Goal: Task Accomplishment & Management: Complete application form

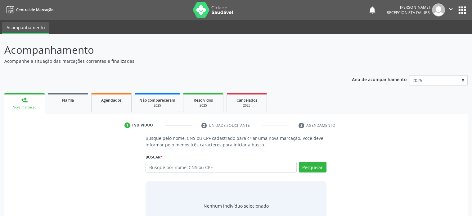
click at [163, 167] on input "text" at bounding box center [220, 167] width 151 height 11
type input "700406465018943"
click at [311, 166] on button "Pesquisar" at bounding box center [313, 167] width 28 height 11
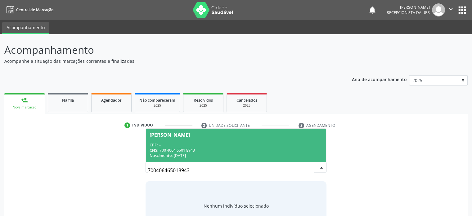
click at [198, 144] on div "CPF: --" at bounding box center [235, 144] width 172 height 5
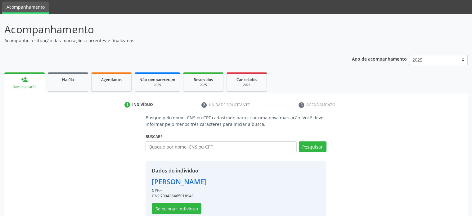
scroll to position [33, 0]
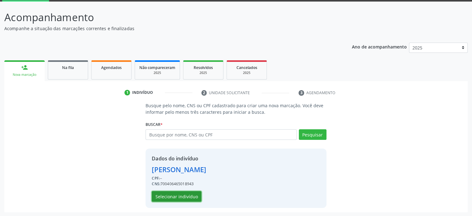
click at [172, 197] on button "Selecionar indivíduo" at bounding box center [177, 196] width 50 height 11
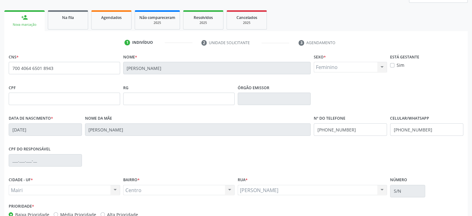
scroll to position [95, 0]
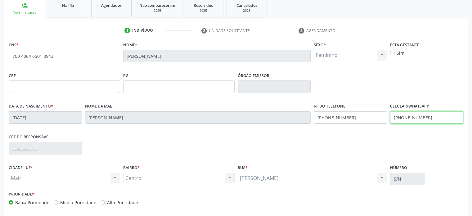
click at [406, 117] on input "[PHONE_NUMBER]" at bounding box center [426, 117] width 73 height 12
type input "[PHONE_NUMBER]"
click at [433, 144] on div "CPF do responsável" at bounding box center [235, 147] width 457 height 31
drag, startPoint x: 356, startPoint y: 118, endPoint x: 314, endPoint y: 120, distance: 42.2
click at [314, 120] on input "[PHONE_NUMBER]" at bounding box center [350, 117] width 73 height 12
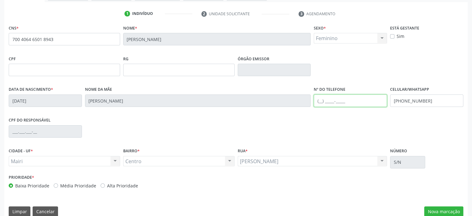
scroll to position [120, 0]
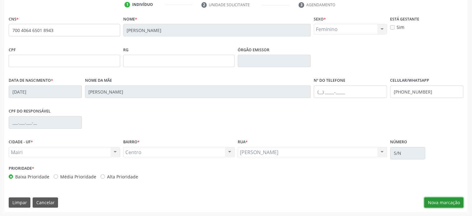
click at [445, 202] on button "Nova marcação" at bounding box center [443, 202] width 39 height 11
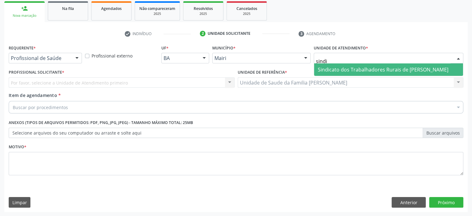
click at [348, 68] on span "Sindicato dos Trabalhadores Rurais de [PERSON_NAME]" at bounding box center [383, 69] width 130 height 7
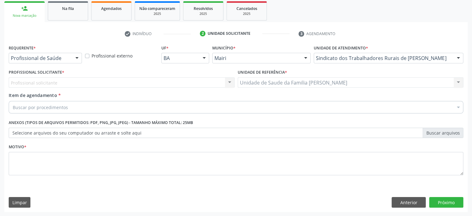
click at [91, 84] on div "Profissional solicitante Nenhum resultado encontrado para: " " Não há nenhuma o…" at bounding box center [122, 82] width 226 height 11
click at [82, 108] on div "Buscar por procedimentos" at bounding box center [236, 107] width 454 height 12
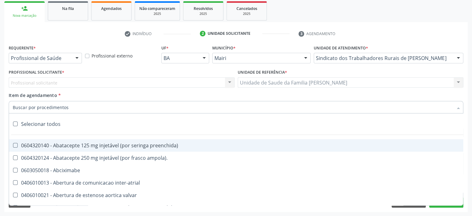
click at [89, 82] on div "Profissional solicitante Nenhum resultado encontrado para: " " Não há nenhuma o…" at bounding box center [122, 82] width 226 height 11
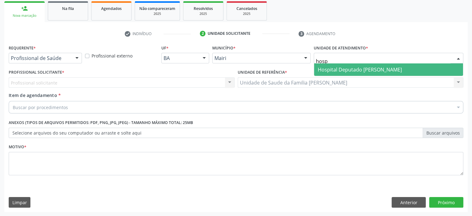
type input "hospi"
click at [388, 68] on span "Hospital Deputado [PERSON_NAME]" at bounding box center [360, 69] width 84 height 7
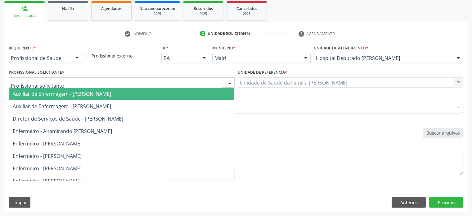
click at [87, 83] on div at bounding box center [122, 82] width 226 height 11
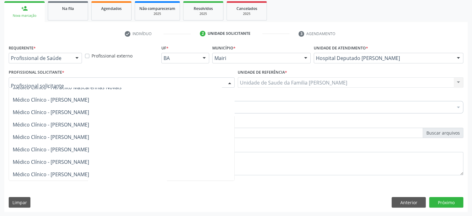
scroll to position [620, 0]
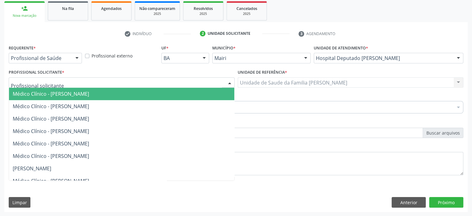
click at [76, 93] on span "Médico Clínico - [PERSON_NAME]" at bounding box center [51, 93] width 76 height 7
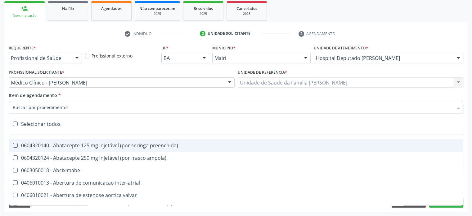
paste input "0205020127"
type input "0205020127"
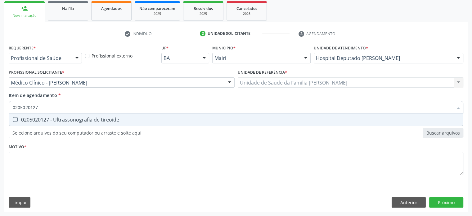
click at [97, 119] on div "0205020127 - Ultrassonografia de tireoide" at bounding box center [236, 119] width 446 height 5
checkbox tireoide "true"
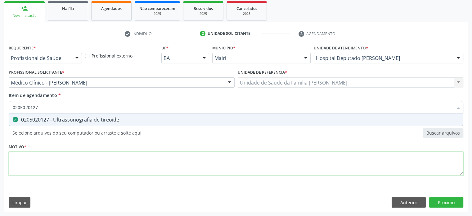
click at [35, 159] on div "Requerente * Profissional de Saúde Profissional de Saúde Paciente Nenhum result…" at bounding box center [236, 113] width 454 height 140
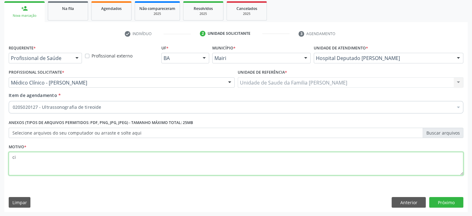
type textarea "c"
type textarea "CID10 - E07"
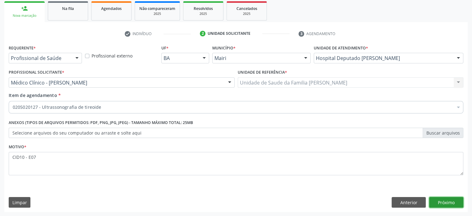
click at [451, 202] on button "Próximo" at bounding box center [446, 202] width 34 height 11
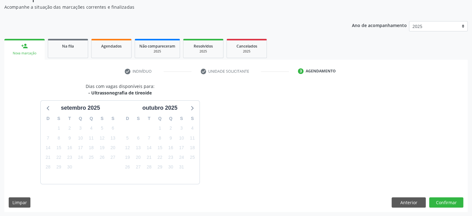
scroll to position [72, 0]
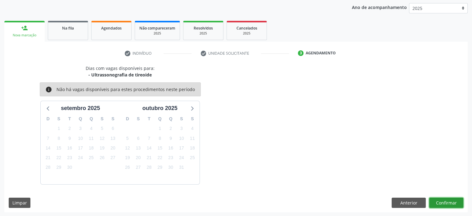
click at [446, 200] on button "Confirmar" at bounding box center [446, 202] width 34 height 11
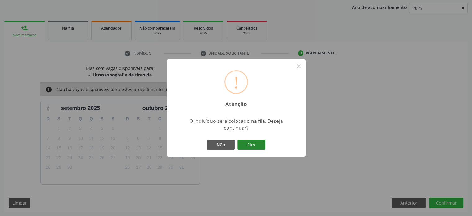
click at [259, 145] on button "Sim" at bounding box center [251, 144] width 28 height 11
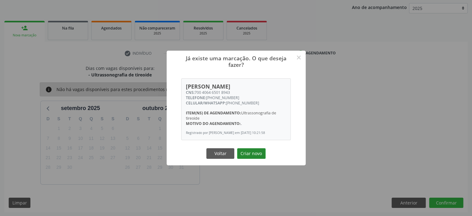
click at [247, 155] on button "Criar novo" at bounding box center [251, 153] width 29 height 11
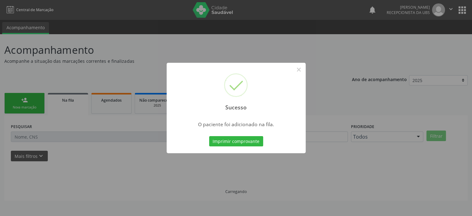
scroll to position [0, 0]
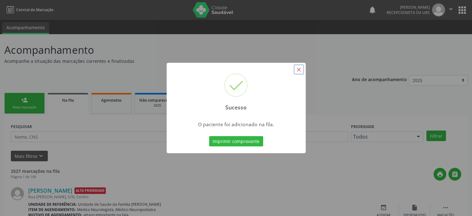
click at [299, 69] on button "×" at bounding box center [298, 69] width 11 height 11
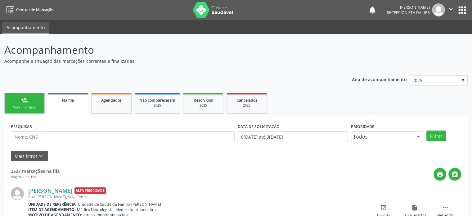
click at [30, 102] on link "person_add Nova marcação" at bounding box center [24, 103] width 40 height 21
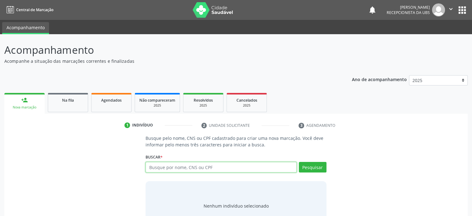
click at [219, 165] on input "text" at bounding box center [220, 167] width 151 height 11
type input "700406465018943"
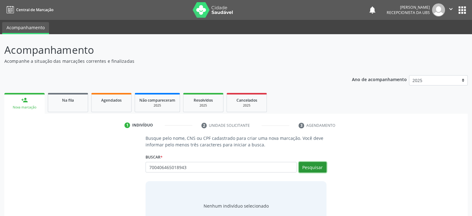
click at [319, 166] on button "Pesquisar" at bounding box center [313, 167] width 28 height 11
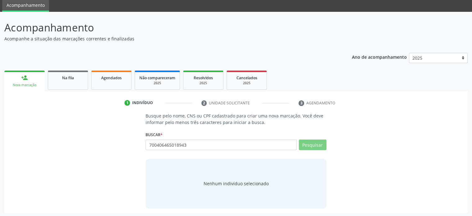
scroll to position [23, 0]
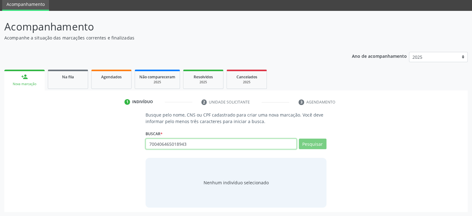
click at [186, 140] on input "700406465018943" at bounding box center [220, 143] width 151 height 11
click at [177, 143] on input "700406465018943" at bounding box center [220, 143] width 151 height 11
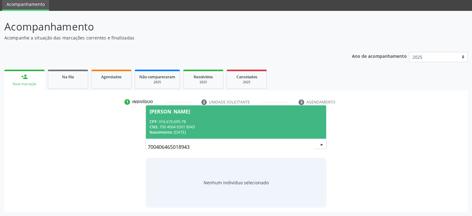
click at [179, 115] on span "[PERSON_NAME] CPF: 016.670.695-78 CNS: 700 4064 6501 8943 Nascimento: [DATE]" at bounding box center [236, 121] width 180 height 33
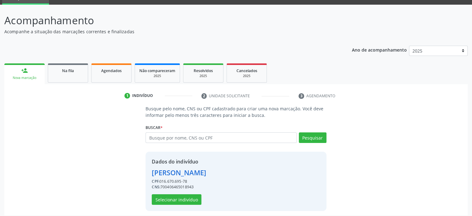
scroll to position [33, 0]
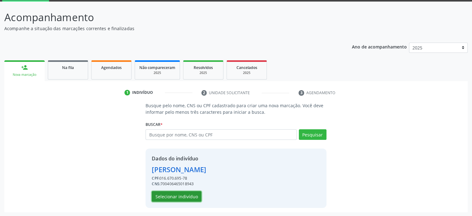
click at [180, 195] on button "Selecionar indivíduo" at bounding box center [177, 196] width 50 height 11
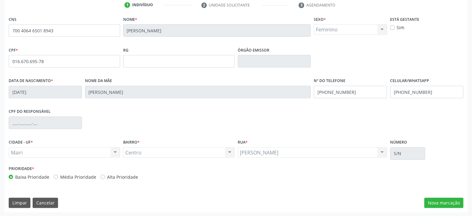
scroll to position [120, 0]
click at [450, 201] on button "Nova marcação" at bounding box center [443, 202] width 39 height 11
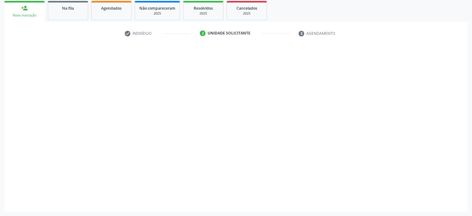
scroll to position [91, 0]
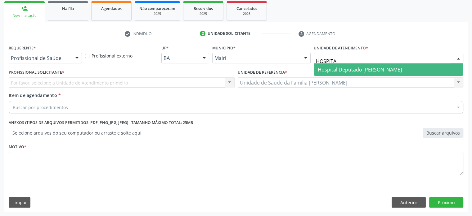
type input "HOSPITAL"
click at [334, 67] on span "Hospital Deputado [PERSON_NAME]" at bounding box center [360, 69] width 84 height 7
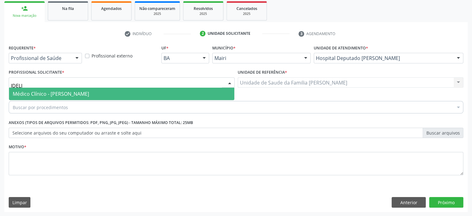
type input "IDELIN"
click at [57, 93] on span "Médico Clínico - [PERSON_NAME]" at bounding box center [51, 93] width 76 height 7
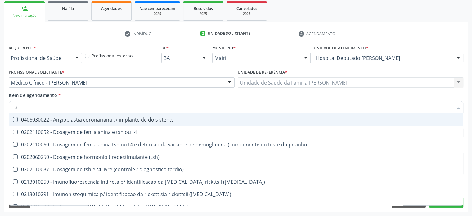
type input "TSH"
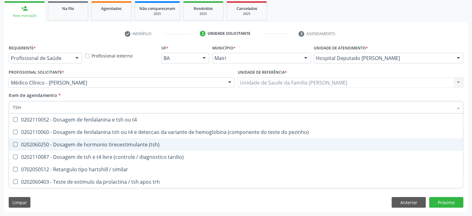
click at [73, 144] on div "0202060250 - Dosagem de hormonio tireoestimulante (tsh)" at bounding box center [236, 144] width 446 height 5
checkbox \(tsh\) "true"
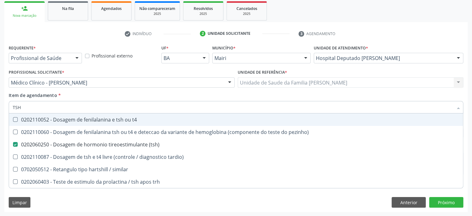
drag, startPoint x: 30, startPoint y: 109, endPoint x: 15, endPoint y: 108, distance: 14.9
click at [15, 108] on input "TSH" at bounding box center [233, 107] width 440 height 12
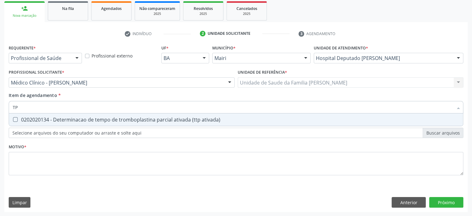
type input "T"
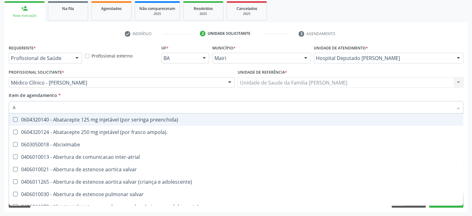
type input "AN"
checkbox livre "true"
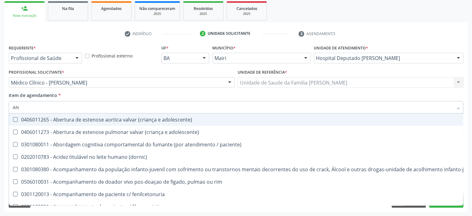
type input "ANT"
checkbox parenteral "true"
checkbox \(tsh\) "false"
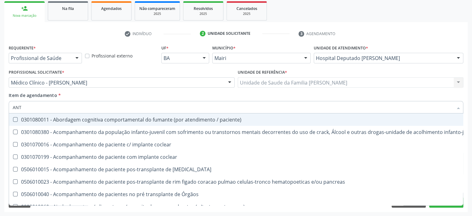
type input "ANTI"
checkbox \(tsh\) "false"
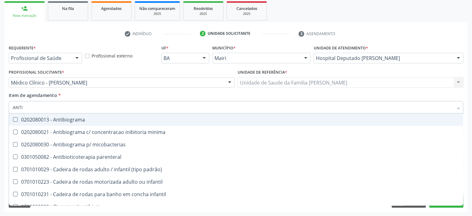
click at [13, 106] on input "ANTI" at bounding box center [233, 107] width 440 height 12
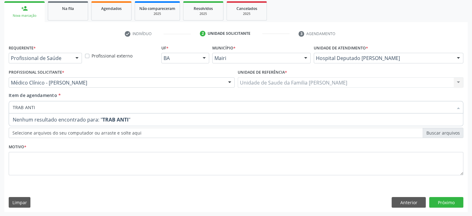
drag, startPoint x: 41, startPoint y: 106, endPoint x: 9, endPoint y: 108, distance: 32.6
click at [9, 108] on div "TRAB ANTI" at bounding box center [236, 107] width 454 height 12
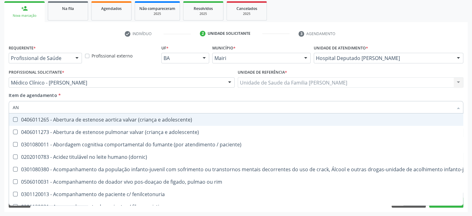
type input "ANT"
checkbox parenteral "true"
checkbox \(tsh\) "false"
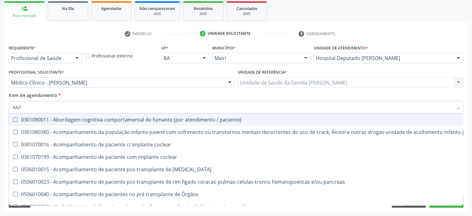
type input "ANTI"
checkbox \(tsh\) "false"
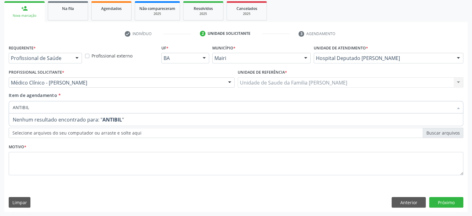
type input "ANTIBI"
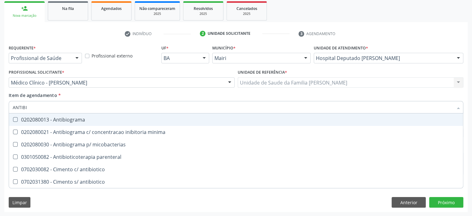
click at [66, 118] on div "0202080013 - Antibiograma" at bounding box center [236, 119] width 446 height 5
click at [16, 118] on Antibiograma at bounding box center [15, 119] width 5 height 5
click at [13, 118] on Antibiograma "checkbox" at bounding box center [11, 119] width 4 height 4
checkbox Antibiograma "false"
drag, startPoint x: 51, startPoint y: 109, endPoint x: 9, endPoint y: 106, distance: 41.9
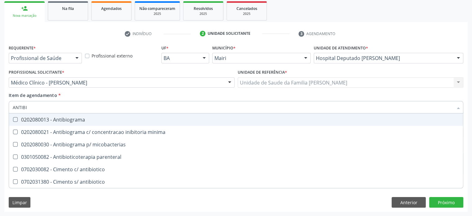
click at [9, 106] on div "ANTIBI" at bounding box center [236, 107] width 454 height 12
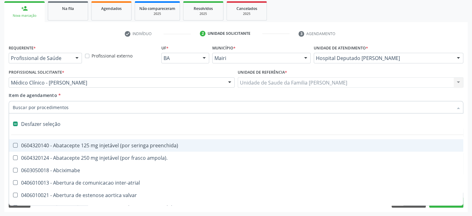
click at [140, 127] on div "Desfazer seleção" at bounding box center [251, 124] width 485 height 12
click at [145, 95] on div "Item de agendamento * Selecionar todos 0604320140 - Abatacepte 125 mg injetável…" at bounding box center [236, 102] width 454 height 20
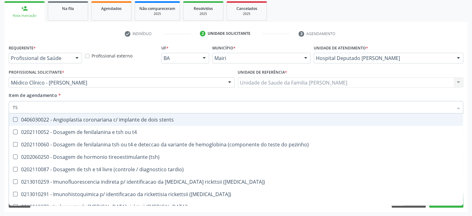
type input "TSH"
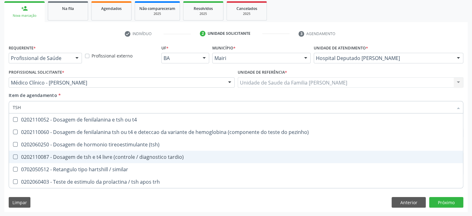
click at [81, 157] on div "0202110087 - Dosagem de tsh e t4 livre (controle / diagnostico tardio)" at bounding box center [236, 156] width 446 height 5
checkbox tardio\) "true"
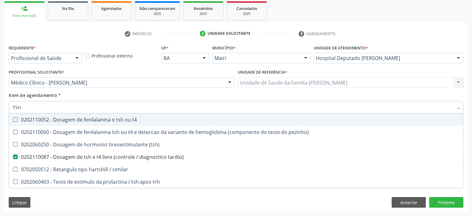
drag, startPoint x: 37, startPoint y: 107, endPoint x: 0, endPoint y: 105, distance: 37.3
click at [0, 105] on div "Acompanhamento Acompanhe a situação das marcações correntes e finalizadas Relat…" at bounding box center [236, 79] width 472 height 273
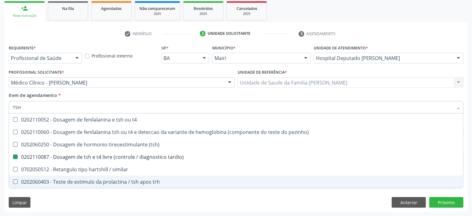
click at [328, 201] on div "Requerente * Profissional de Saúde Profissional de Saúde Paciente Nenhum result…" at bounding box center [235, 127] width 463 height 168
checkbox pezinho\) "true"
checkbox tardio\) "false"
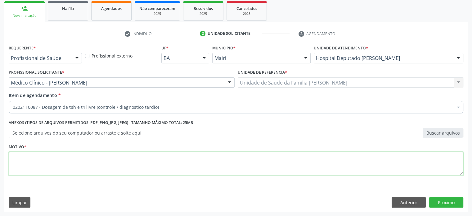
click at [40, 160] on textarea at bounding box center [236, 164] width 454 height 24
type textarea "CID10 - E07"
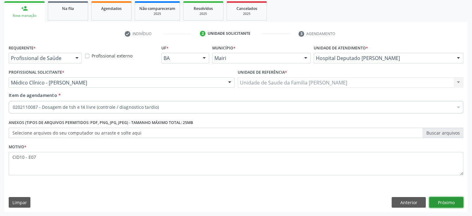
click at [444, 201] on button "Próximo" at bounding box center [446, 202] width 34 height 11
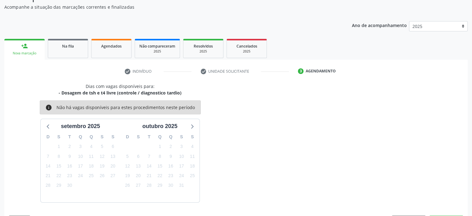
scroll to position [72, 0]
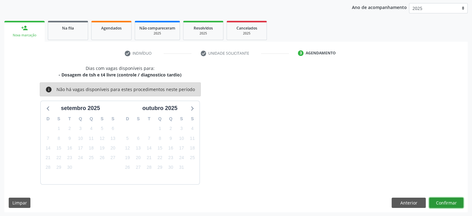
click at [450, 202] on button "Confirmar" at bounding box center [446, 202] width 34 height 11
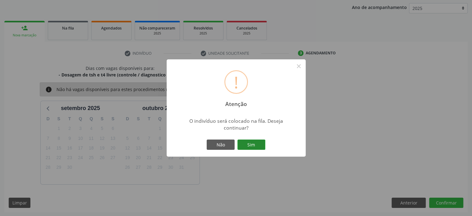
click at [262, 145] on button "Sim" at bounding box center [251, 144] width 28 height 11
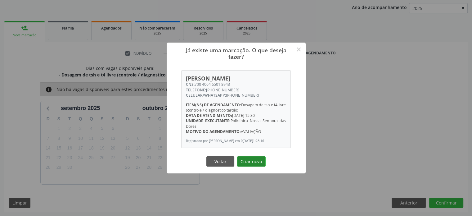
click at [253, 166] on button "Criar novo" at bounding box center [251, 161] width 29 height 11
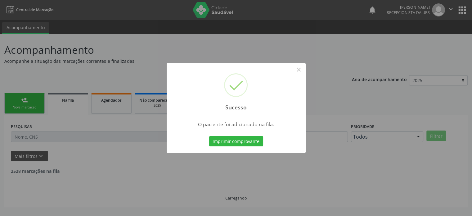
scroll to position [0, 0]
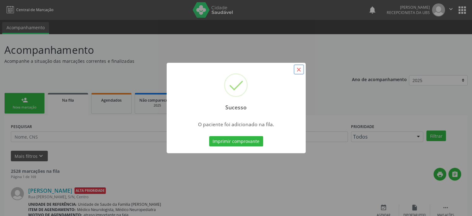
click at [298, 70] on button "×" at bounding box center [298, 69] width 11 height 11
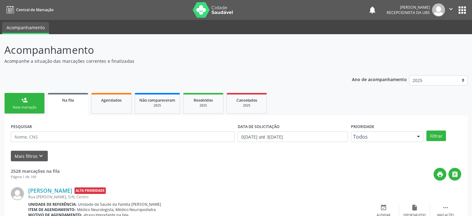
drag, startPoint x: 182, startPoint y: 2, endPoint x: 218, endPoint y: 12, distance: 36.9
click at [218, 12] on nav "Central de Marcação notifications [PERSON_NAME] Recepcionista da UBS  Configur…" at bounding box center [236, 10] width 472 height 20
click at [233, 11] on nav "Central de Marcação notifications [PERSON_NAME] Recepcionista da UBS  Configur…" at bounding box center [236, 10] width 472 height 20
drag, startPoint x: 238, startPoint y: 11, endPoint x: 200, endPoint y: 12, distance: 38.2
click at [200, 12] on nav "Central de Marcação notifications [PERSON_NAME] Recepcionista da UBS  Configur…" at bounding box center [236, 10] width 472 height 20
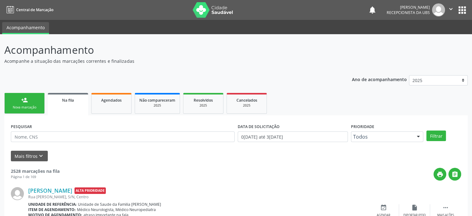
click at [199, 23] on ul "Acompanhamento" at bounding box center [236, 27] width 472 height 14
drag, startPoint x: 72, startPoint y: 12, endPoint x: 14, endPoint y: 9, distance: 57.7
click at [14, 9] on nav "Central de Marcação notifications [PERSON_NAME] Recepcionista da UBS  Configur…" at bounding box center [236, 10] width 472 height 20
click at [79, 14] on nav "Central de Marcação notifications [PERSON_NAME] Recepcionista da UBS  Configur…" at bounding box center [236, 10] width 472 height 20
drag, startPoint x: 373, startPoint y: 6, endPoint x: 431, endPoint y: 14, distance: 58.8
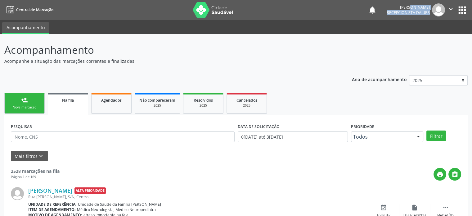
click at [431, 14] on div "notifications [PERSON_NAME] Recepcionista da UBS  Configurações Sair apps" at bounding box center [418, 9] width 100 height 13
drag, startPoint x: 99, startPoint y: 52, endPoint x: 2, endPoint y: 26, distance: 99.7
click at [2, 26] on div "Central de Marcação notifications [PERSON_NAME] Recepcionista da UBS  Configur…" at bounding box center [236, 108] width 472 height 216
click at [134, 58] on p "Acompanhe a situação das marcações correntes e finalizadas" at bounding box center [166, 61] width 324 height 7
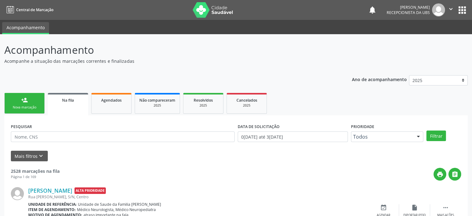
drag, startPoint x: 135, startPoint y: 60, endPoint x: 2, endPoint y: 24, distance: 137.4
click at [2, 24] on div "Central de Marcação notifications [PERSON_NAME] Recepcionista da UBS  Configur…" at bounding box center [236, 108] width 472 height 216
drag, startPoint x: 38, startPoint y: 126, endPoint x: 4, endPoint y: 51, distance: 82.7
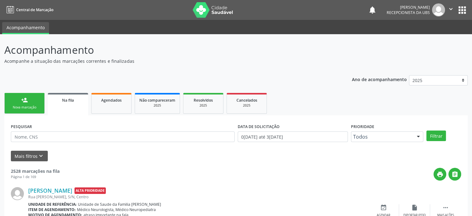
drag, startPoint x: 27, startPoint y: 100, endPoint x: 37, endPoint y: 106, distance: 10.7
click at [27, 100] on div "person_add" at bounding box center [24, 99] width 7 height 7
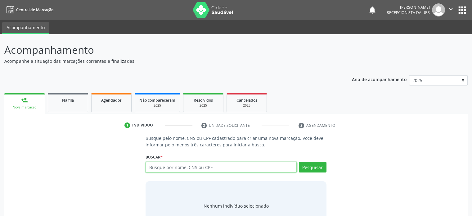
click at [158, 165] on input "text" at bounding box center [220, 167] width 151 height 11
type input "704709564719640"
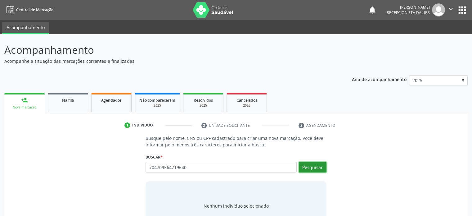
click at [318, 166] on button "Pesquisar" at bounding box center [313, 167] width 28 height 11
click at [190, 167] on input "704709564719640" at bounding box center [220, 167] width 151 height 11
click at [180, 166] on input "704709564719640" at bounding box center [220, 167] width 151 height 11
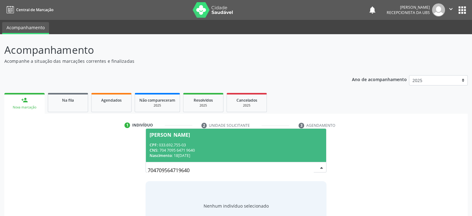
click at [190, 165] on input "704709564719640" at bounding box center [231, 170] width 166 height 12
click at [191, 139] on span "[PERSON_NAME] CPF: 033.692.755-03 CNS: 704 7095 6471 9640 Nascimento: [DATE]" at bounding box center [236, 144] width 180 height 33
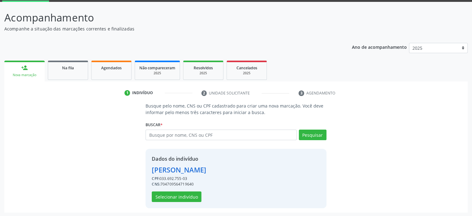
scroll to position [33, 0]
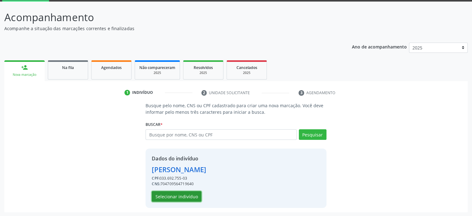
click at [190, 196] on button "Selecionar indivíduo" at bounding box center [177, 196] width 50 height 11
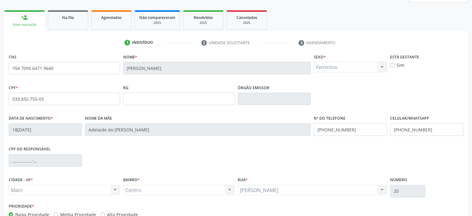
scroll to position [120, 0]
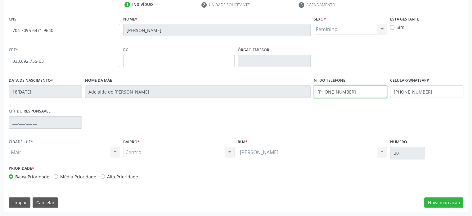
drag, startPoint x: 355, startPoint y: 92, endPoint x: 315, endPoint y: 91, distance: 39.7
click at [315, 91] on input "[PHONE_NUMBER]" at bounding box center [350, 91] width 73 height 12
click at [289, 140] on div "Rua * [PERSON_NAME] resultado encontrado para: " " Não há nenhuma opção para se…" at bounding box center [312, 147] width 149 height 20
drag, startPoint x: 430, startPoint y: 90, endPoint x: 388, endPoint y: 92, distance: 42.5
click at [388, 92] on div "Celular/WhatsApp [PHONE_NUMBER]" at bounding box center [426, 91] width 76 height 31
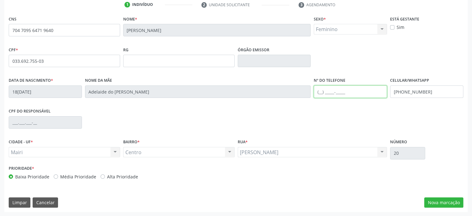
click at [321, 91] on input "text" at bounding box center [350, 91] width 73 height 12
paste input "[PHONE_NUMBER]"
type input "[PHONE_NUMBER]"
click at [341, 116] on div "CPF do responsável" at bounding box center [235, 121] width 457 height 31
click at [444, 198] on button "Nova marcação" at bounding box center [443, 202] width 39 height 11
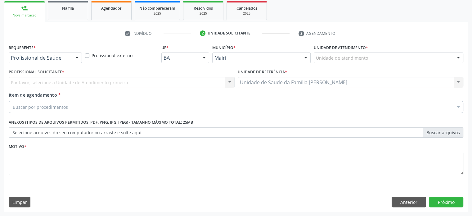
scroll to position [91, 0]
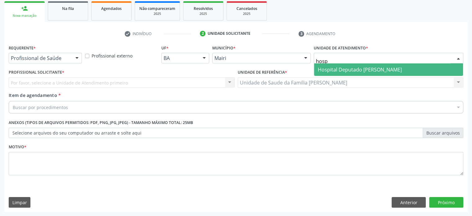
type input "hospi"
click at [336, 68] on span "Hospital Deputado [PERSON_NAME]" at bounding box center [360, 69] width 84 height 7
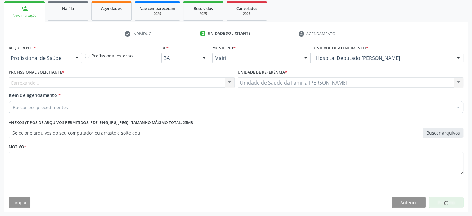
click at [67, 82] on div "Carregando... Nenhum resultado encontrado para: " " Não há nenhuma opção para s…" at bounding box center [122, 82] width 226 height 11
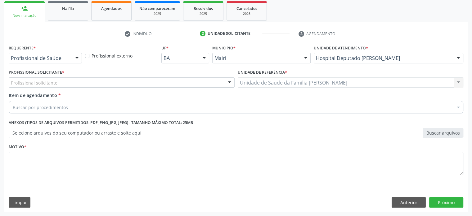
click at [66, 83] on div "Profissional solicitante" at bounding box center [122, 82] width 226 height 11
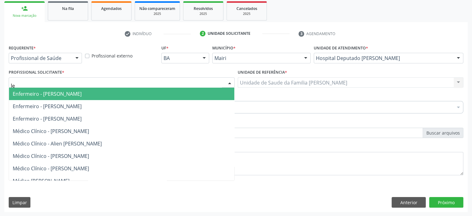
type input "ley"
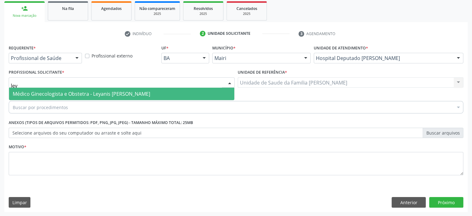
click at [73, 94] on span "Médico Ginecologista e Obstetra - Leyanis [PERSON_NAME]" at bounding box center [81, 93] width 137 height 7
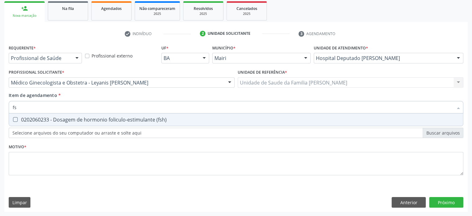
type input "fsh"
click at [48, 118] on div "0202060233 - Dosagem de hormonio foliculo-estimulante (fsh)" at bounding box center [236, 119] width 446 height 5
checkbox \(fsh\) "true"
drag, startPoint x: 40, startPoint y: 107, endPoint x: 10, endPoint y: 107, distance: 29.8
click at [10, 107] on div "fsh" at bounding box center [236, 107] width 454 height 12
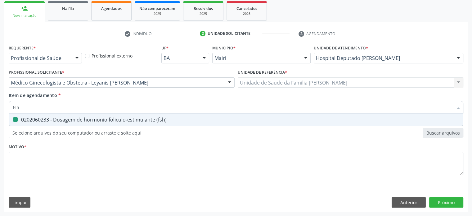
type input "l"
checkbox \(fsh\) "false"
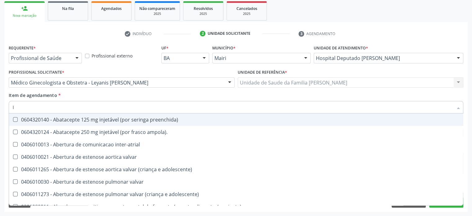
type input "lh"
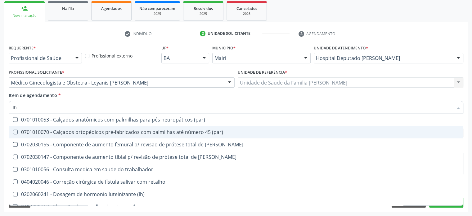
scroll to position [589, 0]
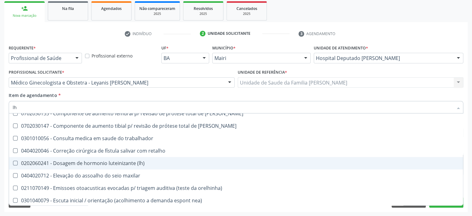
click at [67, 162] on div "0202060241 - Dosagem de hormonio luteinizante (lh)" at bounding box center [251, 162] width 477 height 5
checkbox \(lh\) "true"
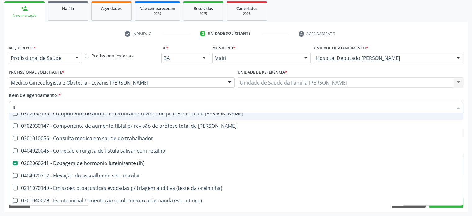
drag, startPoint x: 42, startPoint y: 106, endPoint x: 9, endPoint y: 105, distance: 32.3
click at [9, 105] on div "lh" at bounding box center [236, 107] width 454 height 12
type input "e"
checkbox \(lh\) "false"
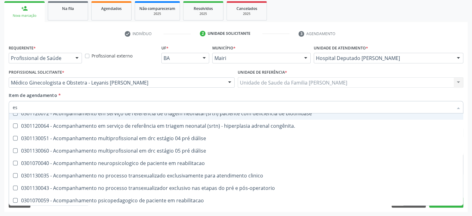
type input "est"
checkbox vaginal "true"
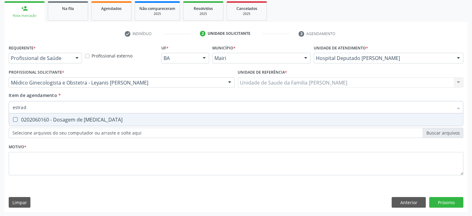
scroll to position [0, 0]
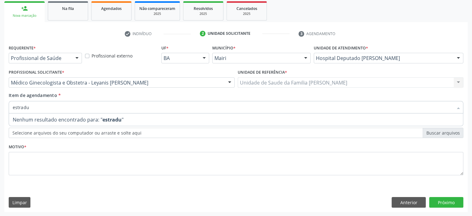
type input "estrad"
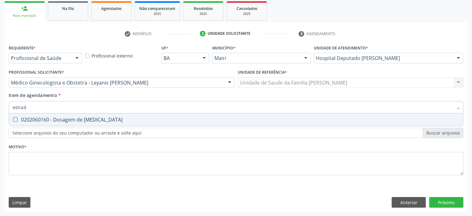
click at [24, 119] on div "0202060160 - Dosagem de [MEDICAL_DATA]" at bounding box center [236, 119] width 446 height 5
checkbox estradiol "true"
drag, startPoint x: 38, startPoint y: 108, endPoint x: 2, endPoint y: 104, distance: 35.5
click at [2, 104] on div "Acompanhamento Acompanhe a situação das marcações correntes e finalizadas Relat…" at bounding box center [236, 79] width 472 height 273
type input "P"
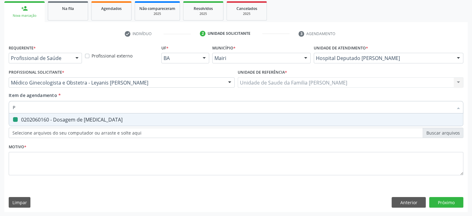
checkbox estradiol "false"
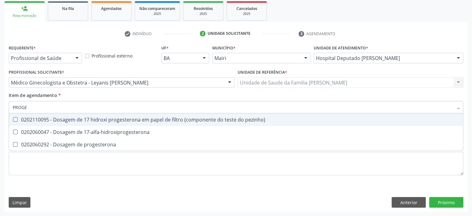
type input "PROGES"
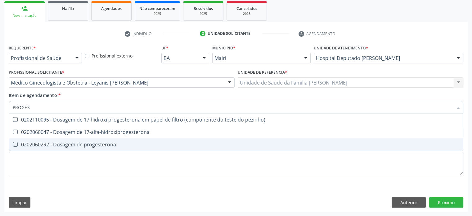
click at [42, 144] on div "0202060292 - Dosagem de progesterona" at bounding box center [236, 144] width 446 height 5
checkbox progesterona "true"
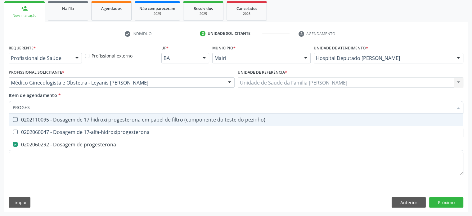
drag, startPoint x: 51, startPoint y: 110, endPoint x: 0, endPoint y: 101, distance: 51.3
click at [0, 101] on div "Acompanhamento Acompanhe a situação das marcações correntes e finalizadas Relat…" at bounding box center [236, 79] width 472 height 273
type input "T"
checkbox progesterona "false"
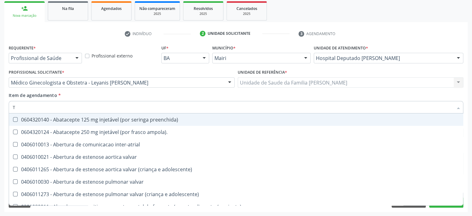
type input "TE"
checkbox comprimido\) "true"
checkbox unilateral "true"
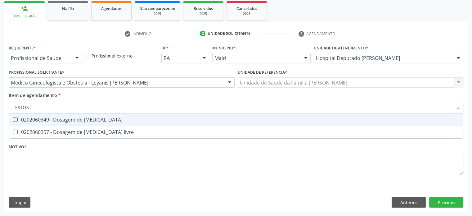
type input "TESTOSTE"
click at [51, 118] on div "0202060349 - Dosagem de [MEDICAL_DATA]" at bounding box center [236, 119] width 446 height 5
checkbox testosterona "true"
drag, startPoint x: 46, startPoint y: 106, endPoint x: 10, endPoint y: 106, distance: 36.6
click at [10, 106] on div "TESTOSTE" at bounding box center [236, 107] width 454 height 12
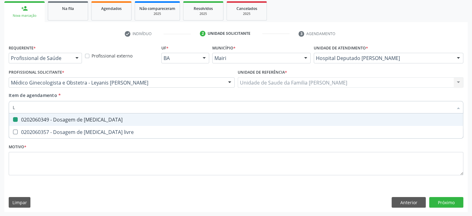
type input "LI"
checkbox testosterona "false"
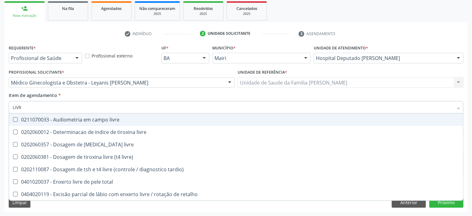
type input "LIVRE"
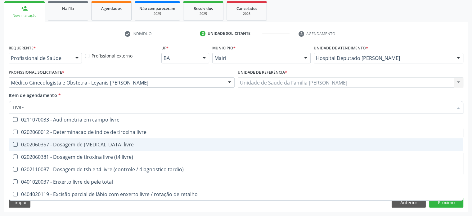
click at [105, 145] on div "0202060357 - Dosagem de [MEDICAL_DATA] livre" at bounding box center [236, 144] width 446 height 5
checkbox livre "true"
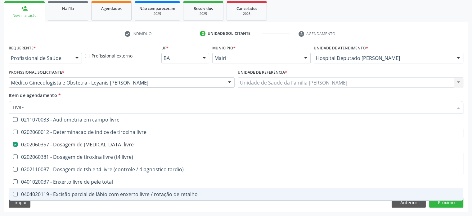
click at [180, 205] on div "Requerente * Profissional de Saúde Profissional de Saúde Paciente Nenhum result…" at bounding box center [235, 127] width 463 height 168
checkbox livre "true"
checkbox livre\) "true"
checkbox tardio\) "true"
checkbox total "true"
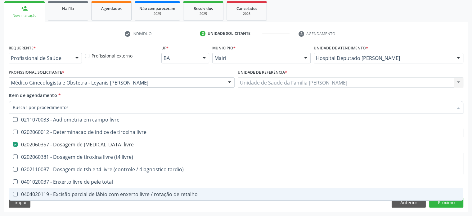
checkbox retalho "true"
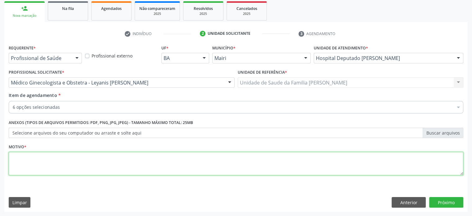
click at [65, 160] on textarea at bounding box center [236, 164] width 454 height 24
type textarea "AVALIAÇÃO"
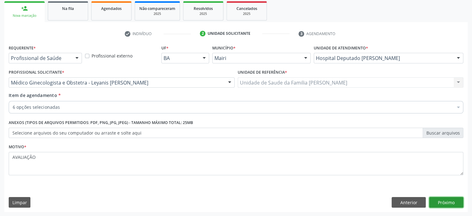
click at [444, 200] on button "Próximo" at bounding box center [446, 202] width 34 height 11
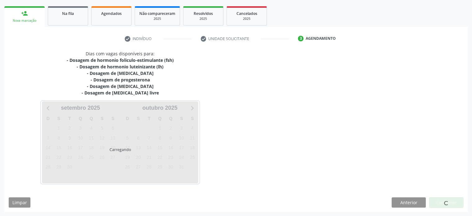
scroll to position [91, 0]
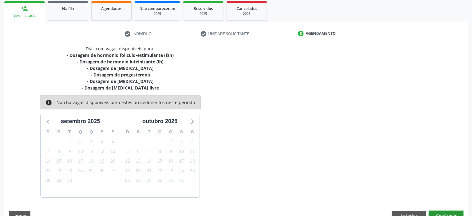
click at [443, 212] on button "Confirmar" at bounding box center [446, 215] width 34 height 11
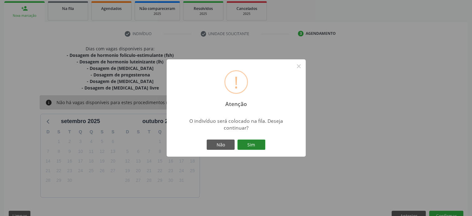
click at [255, 140] on button "Sim" at bounding box center [251, 144] width 28 height 11
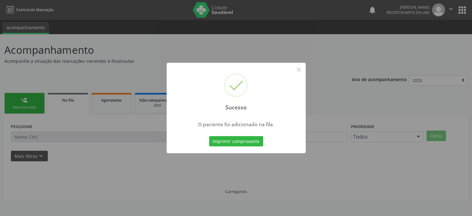
scroll to position [0, 0]
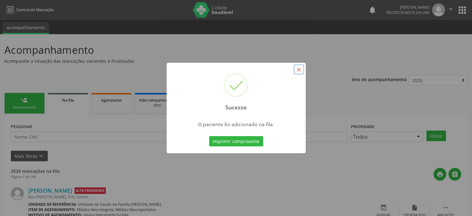
click at [296, 69] on button "×" at bounding box center [298, 69] width 11 height 11
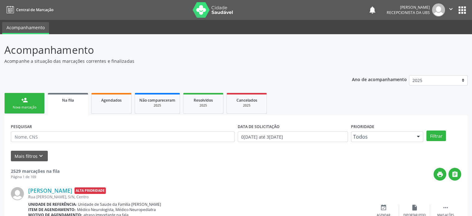
click at [34, 100] on link "person_add Nova marcação" at bounding box center [24, 103] width 40 height 21
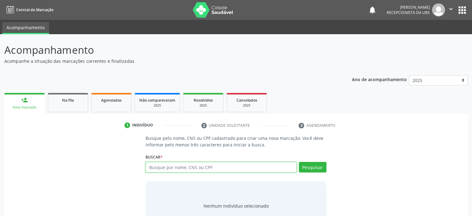
click at [198, 166] on input "text" at bounding box center [220, 167] width 151 height 11
click at [179, 169] on input "text" at bounding box center [220, 167] width 151 height 11
click at [195, 166] on input "706908176114435" at bounding box center [220, 167] width 151 height 11
click at [178, 165] on input "706908176114435" at bounding box center [220, 167] width 151 height 11
click at [188, 166] on input "706908176114435" at bounding box center [220, 167] width 151 height 11
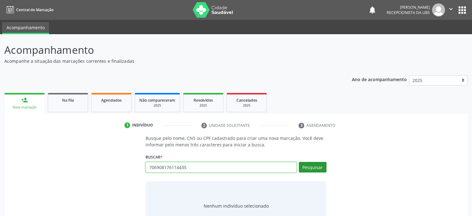
type input "706908176114435"
click at [311, 165] on button "Pesquisar" at bounding box center [313, 167] width 28 height 11
click at [185, 166] on input "706908176114435" at bounding box center [220, 167] width 151 height 11
click at [189, 166] on input "706908176114435" at bounding box center [220, 167] width 151 height 11
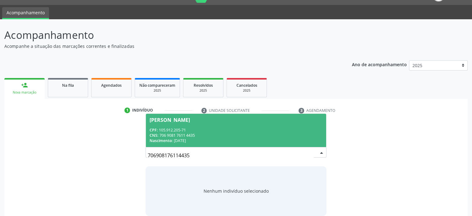
scroll to position [23, 0]
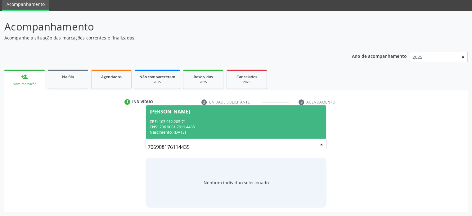
click at [180, 119] on div "CPF: 105.912.205-71" at bounding box center [235, 121] width 172 height 5
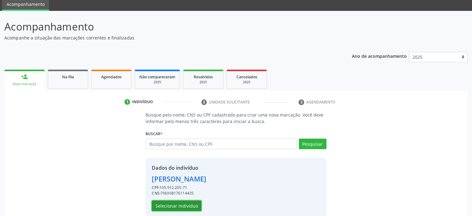
click at [181, 207] on button "Selecionar indivíduo" at bounding box center [177, 205] width 50 height 11
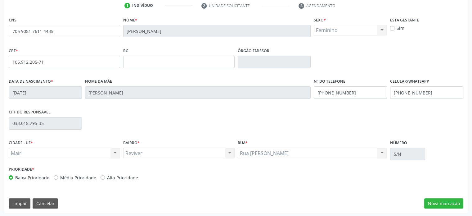
scroll to position [120, 0]
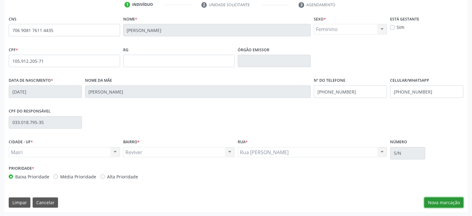
click at [446, 201] on button "Nova marcação" at bounding box center [443, 202] width 39 height 11
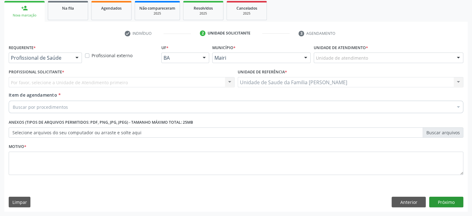
scroll to position [91, 0]
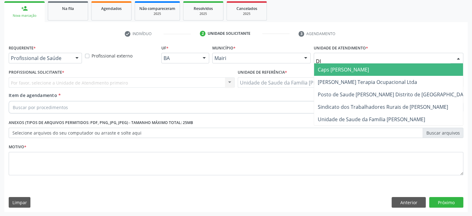
type input "DIL"
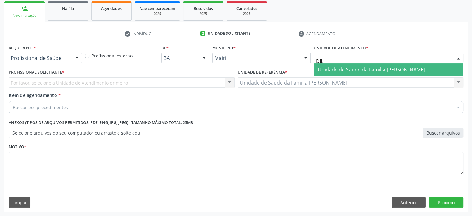
click at [363, 72] on span "Unidade de Saude da Familia [PERSON_NAME]" at bounding box center [371, 69] width 107 height 7
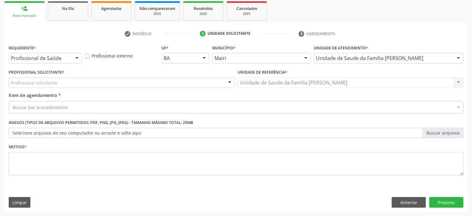
click at [85, 84] on div "Profissional solicitante" at bounding box center [122, 82] width 226 height 11
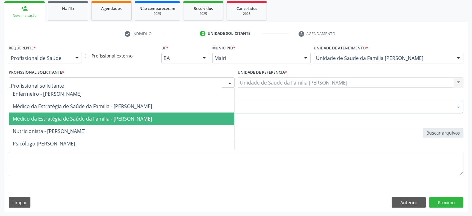
click at [76, 118] on span "Médico da Estratégia de Saúde da Família - [PERSON_NAME]" at bounding box center [82, 118] width 139 height 7
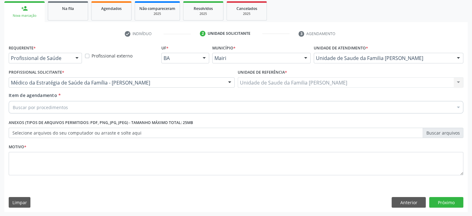
click at [84, 105] on div "Buscar por procedimentos" at bounding box center [236, 107] width 454 height 12
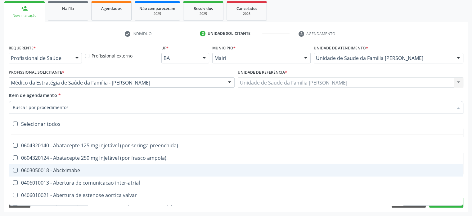
paste input "0205020160"
type input "0205020160"
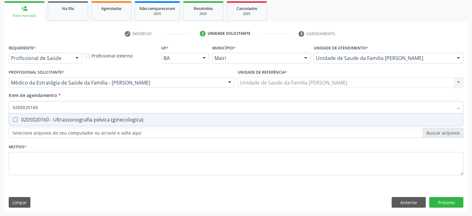
click at [78, 120] on div "0205020160 - Ultrassonografia pelvica (ginecologica)" at bounding box center [236, 119] width 446 height 5
checkbox \(ginecologica\) "true"
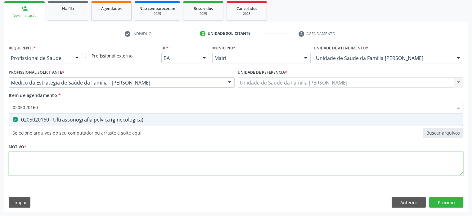
click at [41, 160] on div "Requerente * Profissional de Saúde Profissional de Saúde Paciente Nenhum result…" at bounding box center [236, 113] width 454 height 140
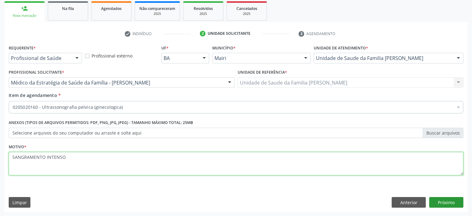
type textarea "SANGRAMENTO INTENSO"
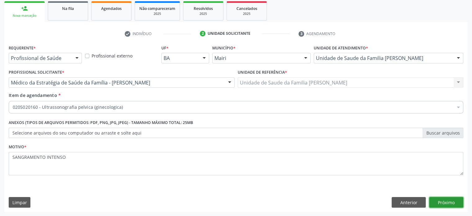
click at [455, 202] on button "Próximo" at bounding box center [446, 202] width 34 height 11
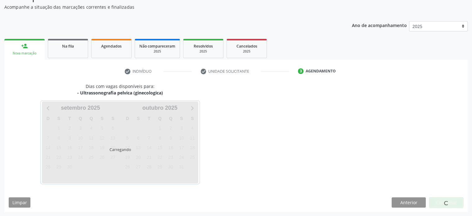
scroll to position [72, 0]
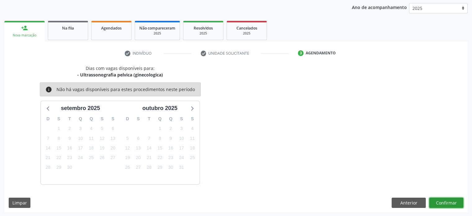
click at [447, 202] on button "Confirmar" at bounding box center [446, 202] width 34 height 11
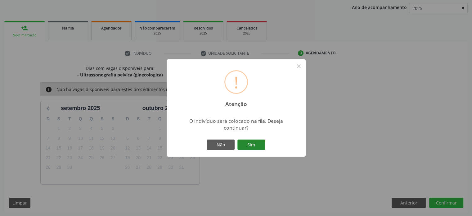
click at [249, 144] on button "Sim" at bounding box center [251, 144] width 28 height 11
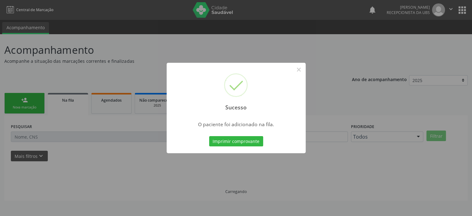
scroll to position [0, 0]
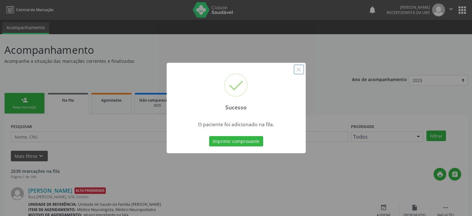
click at [298, 69] on button "×" at bounding box center [298, 69] width 11 height 11
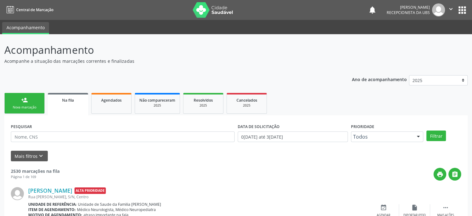
click at [15, 100] on link "person_add Nova marcação" at bounding box center [24, 103] width 40 height 21
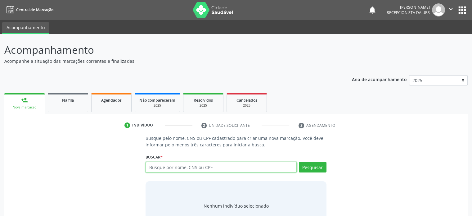
click at [189, 168] on input "text" at bounding box center [220, 167] width 151 height 11
type input "706908176114435"
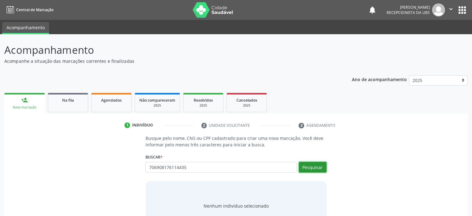
click at [315, 167] on button "Pesquisar" at bounding box center [313, 167] width 28 height 11
click at [188, 167] on input "706908176114435" at bounding box center [220, 167] width 151 height 11
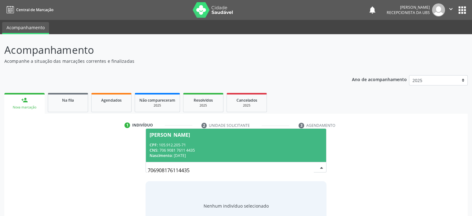
click at [265, 145] on div "CPF: 105.912.205-71" at bounding box center [235, 144] width 172 height 5
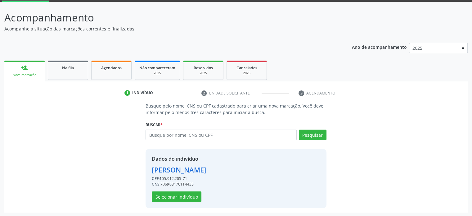
scroll to position [33, 0]
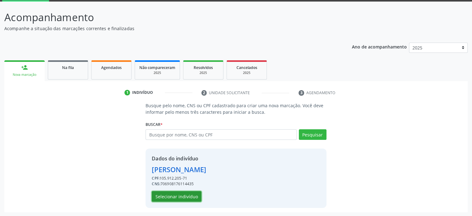
click at [182, 197] on button "Selecionar indivíduo" at bounding box center [177, 196] width 50 height 11
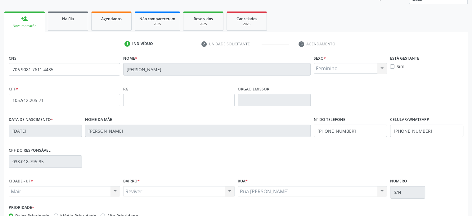
scroll to position [120, 0]
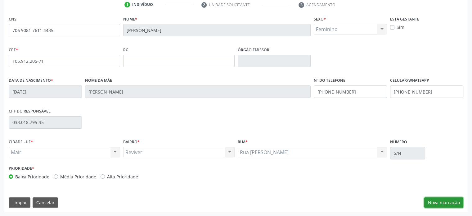
click at [449, 201] on button "Nova marcação" at bounding box center [443, 202] width 39 height 11
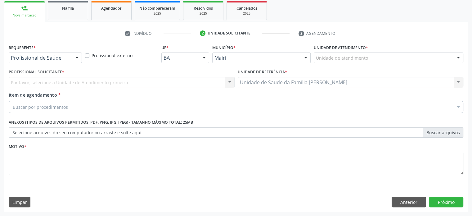
scroll to position [91, 0]
click at [386, 56] on div "Unidade de atendimento" at bounding box center [388, 58] width 149 height 11
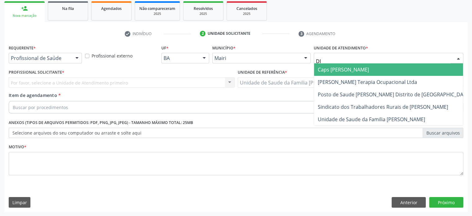
type input "DIL"
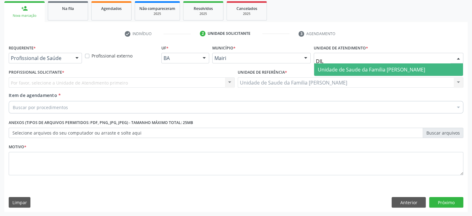
click at [384, 66] on span "Unidade de Saude da Familia [PERSON_NAME]" at bounding box center [371, 69] width 107 height 7
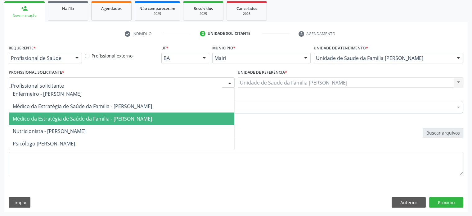
click at [40, 116] on span "Médico da Estratégia de Saúde da Família - [PERSON_NAME]" at bounding box center [82, 118] width 139 height 7
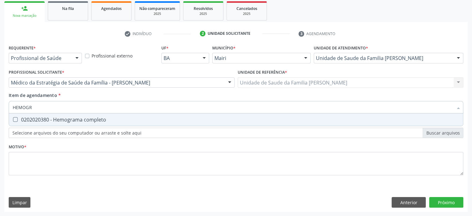
type input "HEMOGRA"
click at [40, 120] on div "0202020380 - Hemograma completo" at bounding box center [236, 119] width 446 height 5
checkbox completo "true"
drag, startPoint x: 42, startPoint y: 109, endPoint x: 0, endPoint y: 108, distance: 42.2
click at [0, 108] on div "Acompanhamento Acompanhe a situação das marcações correntes e finalizadas Relat…" at bounding box center [236, 79] width 472 height 273
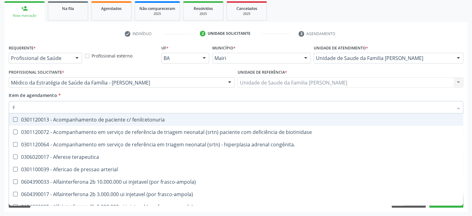
type input "FE"
checkbox fenilcetonuria "false"
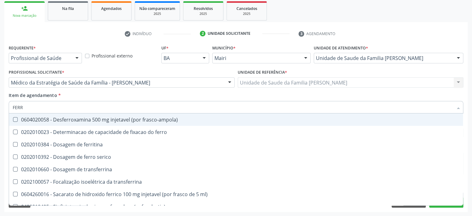
type input "FERRO"
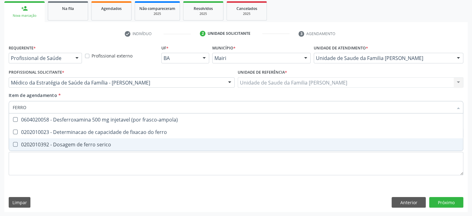
click at [81, 146] on div "0202010392 - Dosagem de ferro serico" at bounding box center [236, 144] width 446 height 5
checkbox serico "true"
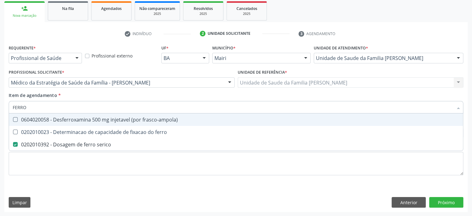
drag, startPoint x: 57, startPoint y: 109, endPoint x: 5, endPoint y: 103, distance: 52.4
click at [5, 103] on div "Requerente * Profissional de Saúde Profissional de Saúde Paciente Nenhum result…" at bounding box center [235, 127] width 463 height 168
type input "FE"
checkbox serico "false"
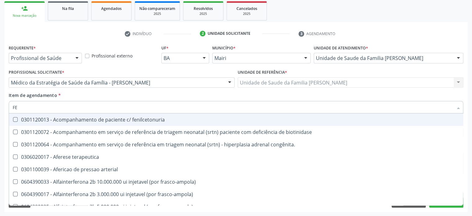
type input "FER"
checkbox joelho "true"
checkbox serico "false"
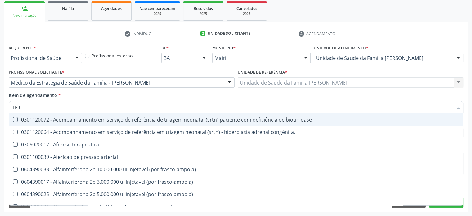
type input "FERR"
checkbox arterial "true"
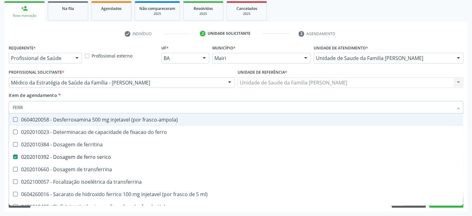
type input "FERRI"
checkbox serico "false"
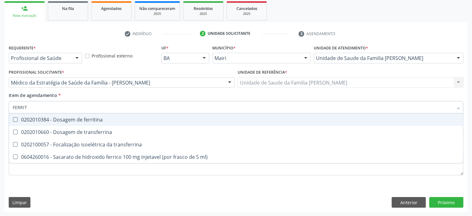
type input "FERRITI"
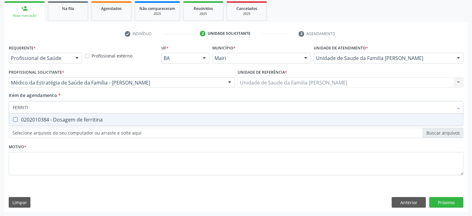
click at [35, 120] on div "0202010384 - Dosagem de ferritina" at bounding box center [236, 119] width 446 height 5
checkbox ferritina "true"
drag, startPoint x: 43, startPoint y: 108, endPoint x: 4, endPoint y: 106, distance: 39.1
click at [4, 106] on div "Requerente * Profissional de Saúde Profissional de Saúde Paciente Nenhum result…" at bounding box center [235, 127] width 463 height 168
type input "C"
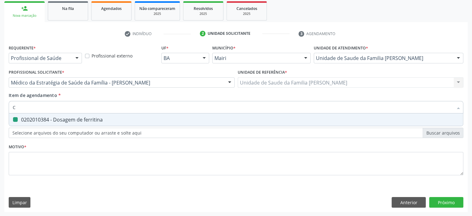
checkbox ferritina "false"
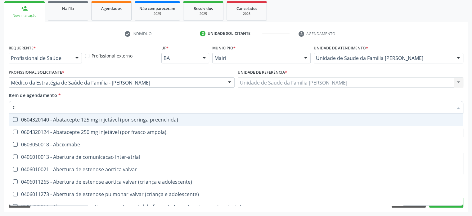
type input "CO"
checkbox ml\) "true"
checkbox osseo "true"
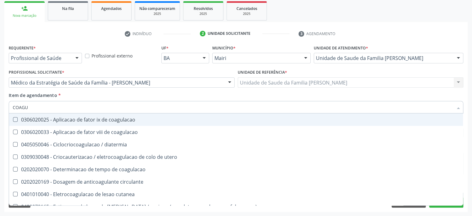
type input "COAGUL"
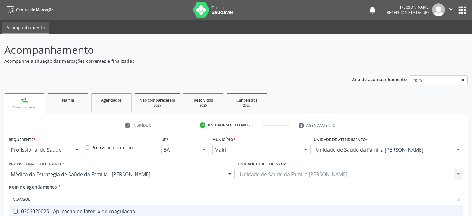
scroll to position [91, 0]
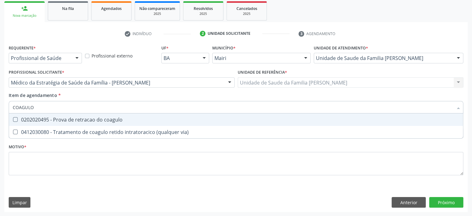
drag, startPoint x: 47, startPoint y: 106, endPoint x: 42, endPoint y: 105, distance: 4.2
click at [42, 105] on input "COAGULO" at bounding box center [233, 107] width 440 height 12
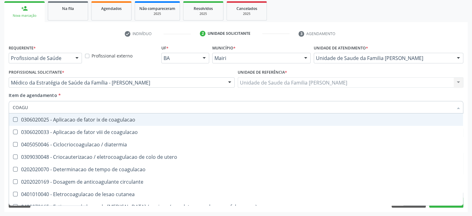
type input "COAG"
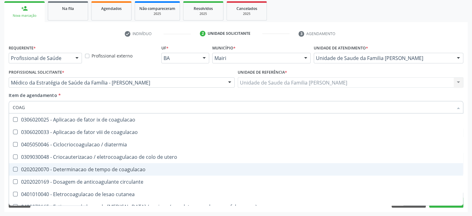
click at [96, 168] on div "0202020070 - Determinacao de tempo de coagulacao" at bounding box center [236, 169] width 446 height 5
checkbox coagulacao "true"
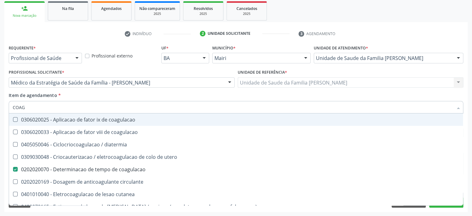
click at [258, 97] on div "Item de agendamento * COAG Desfazer seleção 0306020025 - Aplicacao de fator ix …" at bounding box center [236, 102] width 454 height 20
checkbox coagulacao "true"
checkbox diatermia "true"
checkbox utero "true"
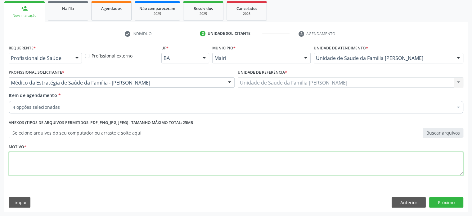
click at [33, 165] on textarea at bounding box center [236, 164] width 454 height 24
type textarea "SANGRAMENTO INTENSO"
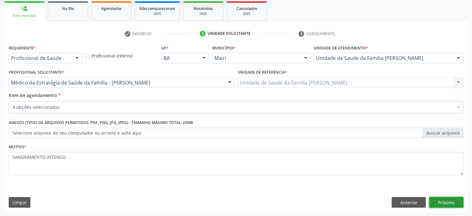
click at [451, 202] on button "Próximo" at bounding box center [446, 202] width 34 height 11
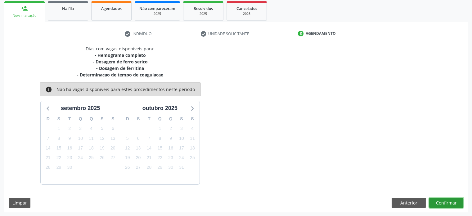
click at [450, 201] on button "Confirmar" at bounding box center [446, 202] width 34 height 11
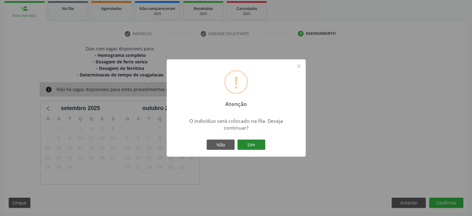
click at [257, 144] on button "Sim" at bounding box center [251, 144] width 28 height 11
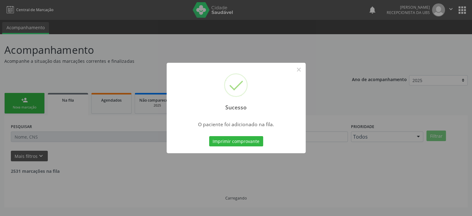
scroll to position [0, 0]
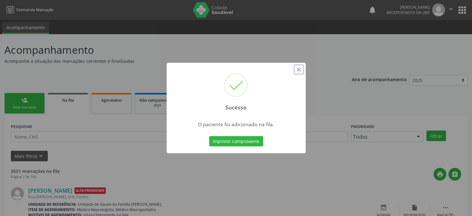
click at [299, 69] on button "×" at bounding box center [298, 69] width 11 height 11
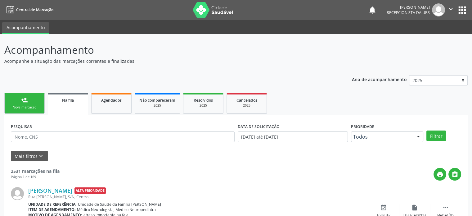
click at [32, 103] on link "person_add Nova marcação" at bounding box center [24, 103] width 40 height 21
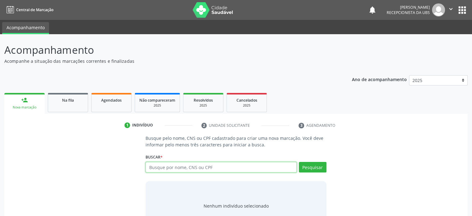
click at [186, 167] on input "text" at bounding box center [220, 167] width 151 height 11
click at [372, 126] on ul "1 Indivíduo 2 Unidade solicitante 3 Agendamento" at bounding box center [235, 125] width 463 height 10
click at [156, 165] on input "text" at bounding box center [220, 167] width 151 height 11
type input "705802462503038"
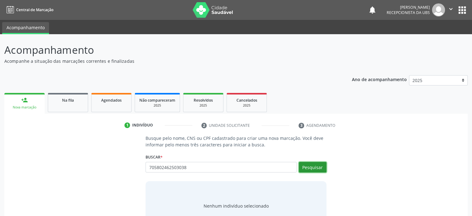
click at [318, 165] on button "Pesquisar" at bounding box center [313, 167] width 28 height 11
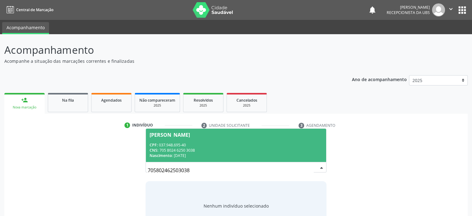
click at [178, 142] on div "CPF: 037.948.695-40" at bounding box center [235, 144] width 172 height 5
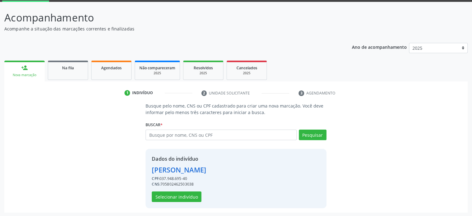
scroll to position [33, 0]
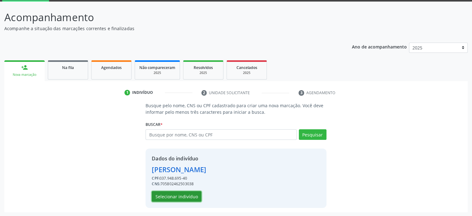
click at [186, 197] on button "Selecionar indivíduo" at bounding box center [177, 196] width 50 height 11
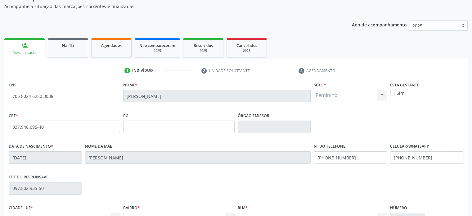
scroll to position [120, 0]
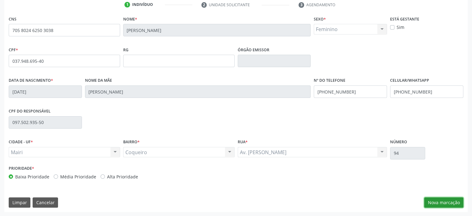
click at [453, 204] on button "Nova marcação" at bounding box center [443, 202] width 39 height 11
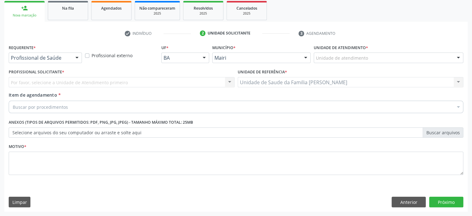
scroll to position [91, 0]
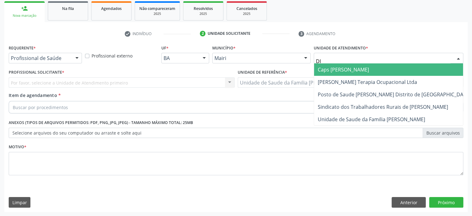
type input "DIL"
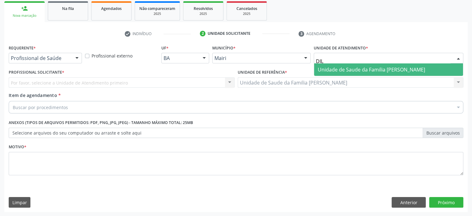
click at [349, 68] on span "Unidade de Saude da Familia [PERSON_NAME]" at bounding box center [371, 69] width 107 height 7
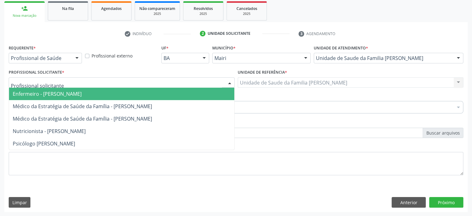
click at [61, 83] on div at bounding box center [122, 82] width 226 height 11
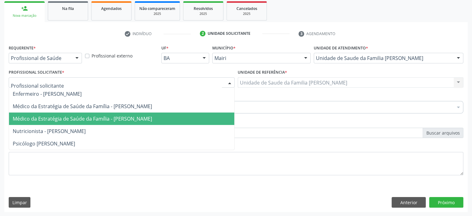
click at [69, 115] on span "Médico da Estratégia de Saúde da Família - [PERSON_NAME]" at bounding box center [82, 118] width 139 height 7
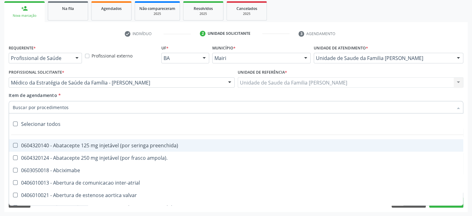
paste input "0205020143"
type input "0205020143"
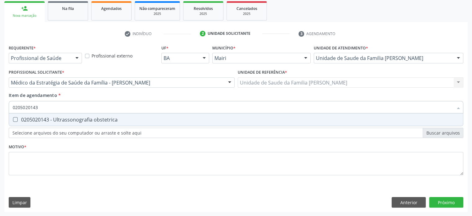
click at [69, 121] on div "0205020143 - Ultrassonografia obstetrica" at bounding box center [236, 119] width 446 height 5
checkbox obstetrica "true"
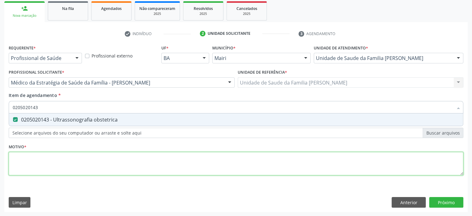
click at [38, 164] on div "Requerente * Profissional de Saúde Profissional de Saúde Paciente Nenhum result…" at bounding box center [236, 113] width 454 height 140
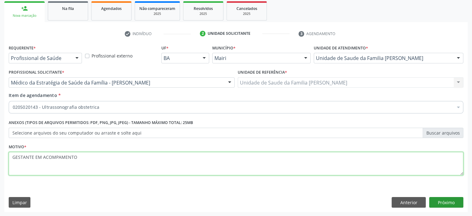
type textarea "GESTANTE EM ACOMPAMENTO"
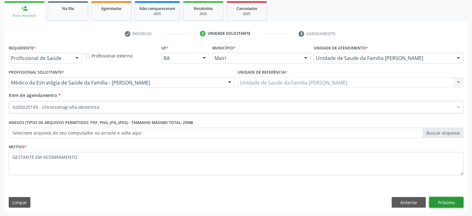
click at [453, 201] on button "Próximo" at bounding box center [446, 202] width 34 height 11
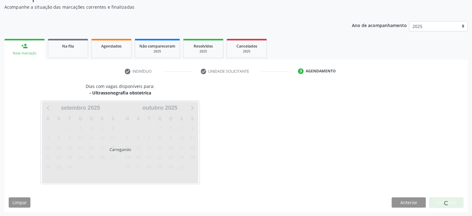
scroll to position [72, 0]
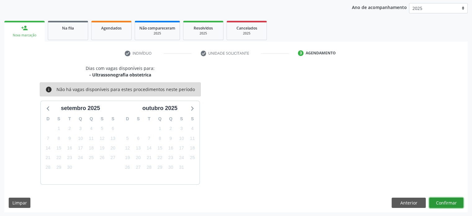
click at [452, 201] on button "Confirmar" at bounding box center [446, 202] width 34 height 11
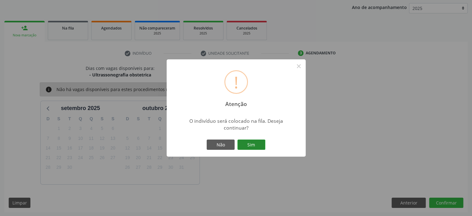
click at [258, 146] on button "Sim" at bounding box center [251, 144] width 28 height 11
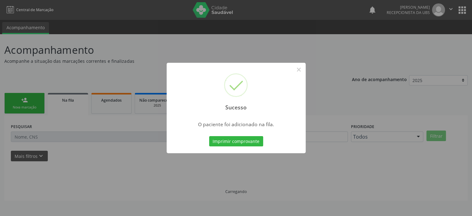
scroll to position [0, 0]
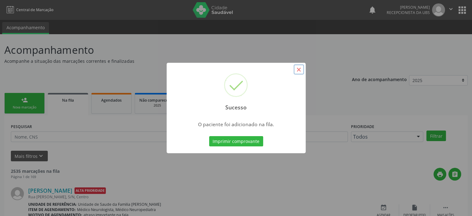
click at [299, 69] on button "×" at bounding box center [298, 69] width 11 height 11
